Goal: Task Accomplishment & Management: Use online tool/utility

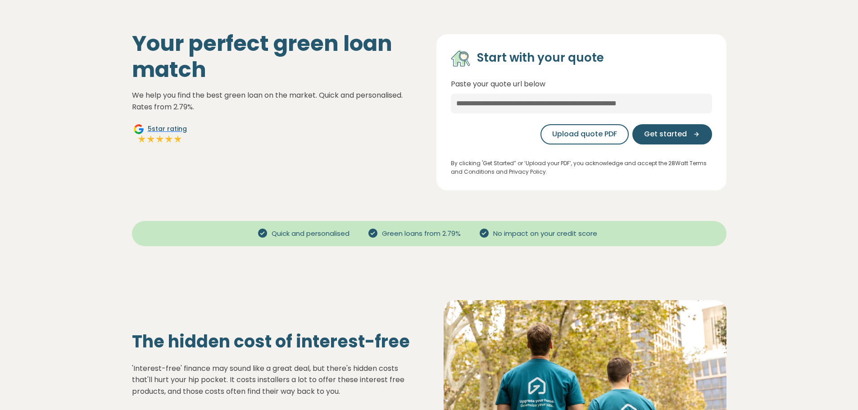
scroll to position [45, 0]
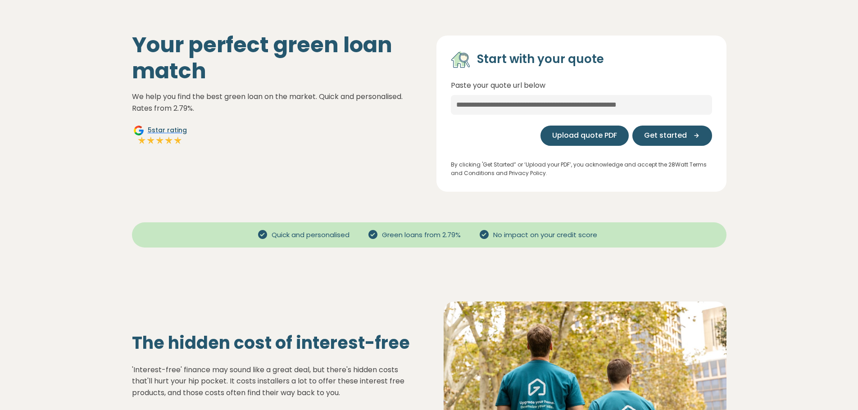
click at [590, 137] on span "Upload quote PDF" at bounding box center [584, 135] width 65 height 11
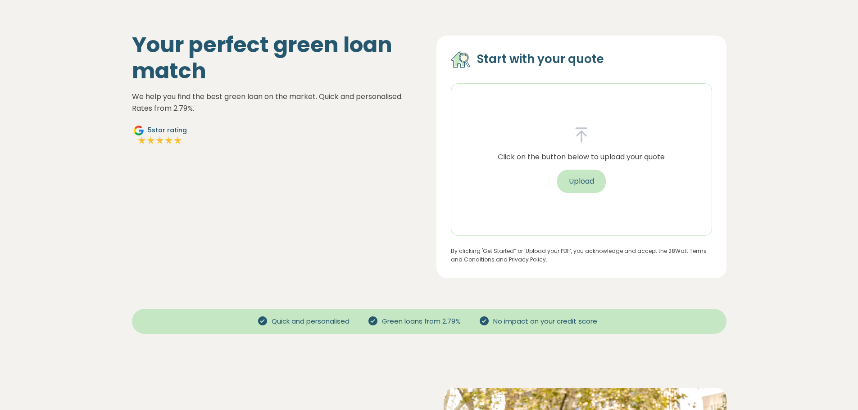
click at [589, 183] on button "Upload" at bounding box center [581, 181] width 49 height 23
click at [336, 130] on div "Your perfect green loan match We help you find the best green loan on the marke…" at bounding box center [277, 155] width 304 height 246
click at [166, 56] on h1 "Your perfect green loan match" at bounding box center [277, 58] width 290 height 52
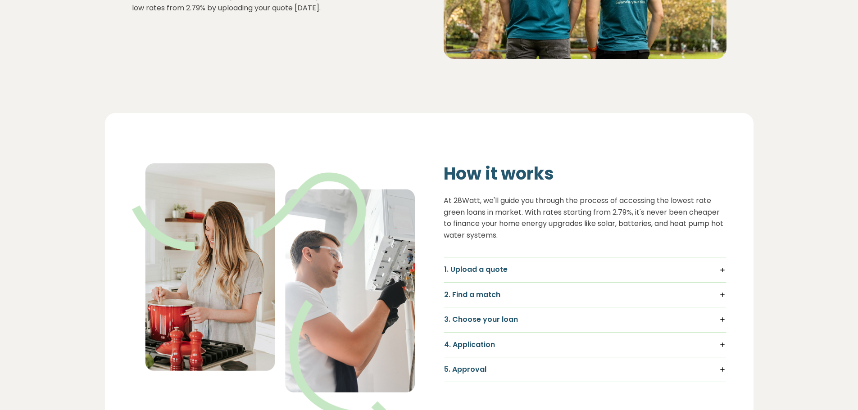
scroll to position [631, 0]
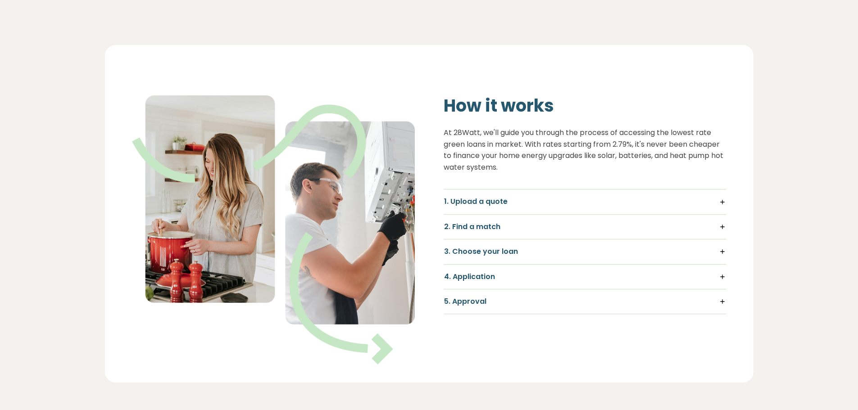
click at [522, 257] on div "3. Choose your loan Compare personalised offers side-by-side and select the rat…" at bounding box center [585, 252] width 283 height 25
click at [527, 252] on h5 "3. Choose your loan" at bounding box center [585, 252] width 282 height 10
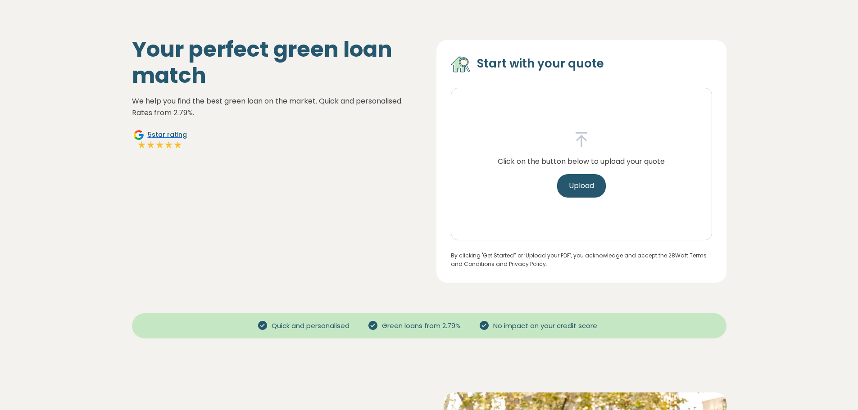
scroll to position [0, 0]
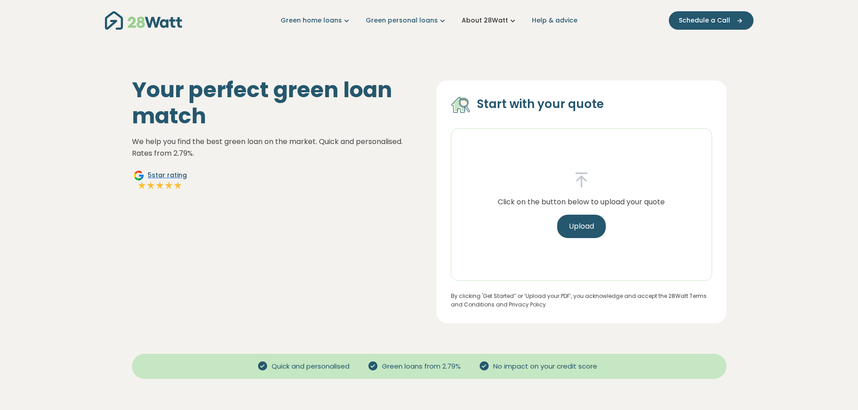
click at [483, 22] on link "About 28Watt" at bounding box center [490, 20] width 56 height 9
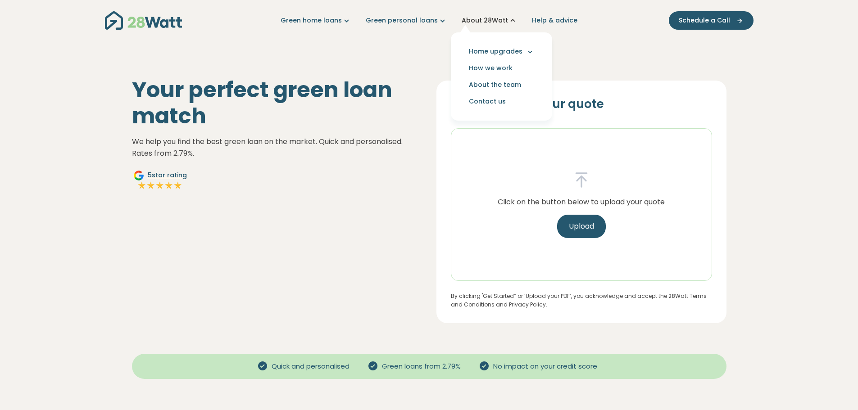
click at [483, 22] on link "About 28Watt" at bounding box center [490, 20] width 56 height 9
